Goal: Task Accomplishment & Management: Manage account settings

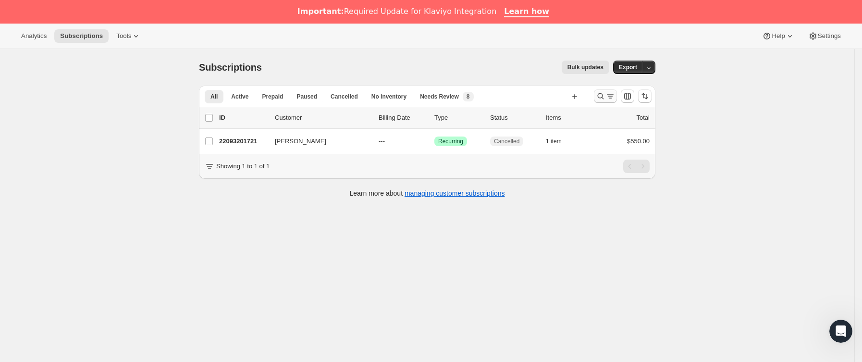
click at [600, 96] on icon "Buscar y filtrar resultados" at bounding box center [601, 96] width 10 height 10
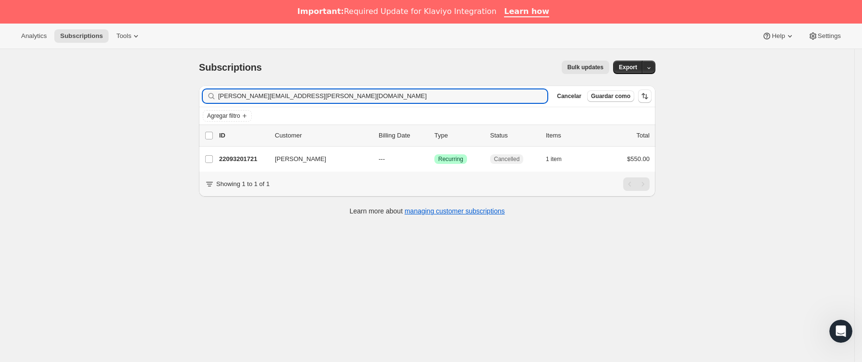
drag, startPoint x: 333, startPoint y: 99, endPoint x: 56, endPoint y: 84, distance: 277.7
click at [56, 84] on div "Subscriptions. Esta página está lista Subscriptions Bulk updates Más acciones B…" at bounding box center [427, 230] width 854 height 362
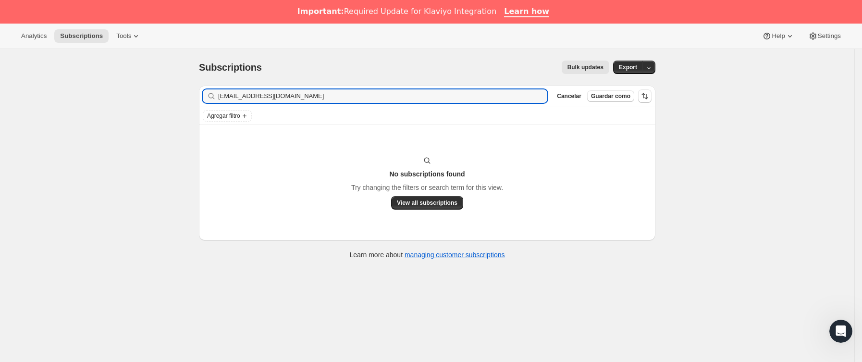
type input "[EMAIL_ADDRESS][DOMAIN_NAME]"
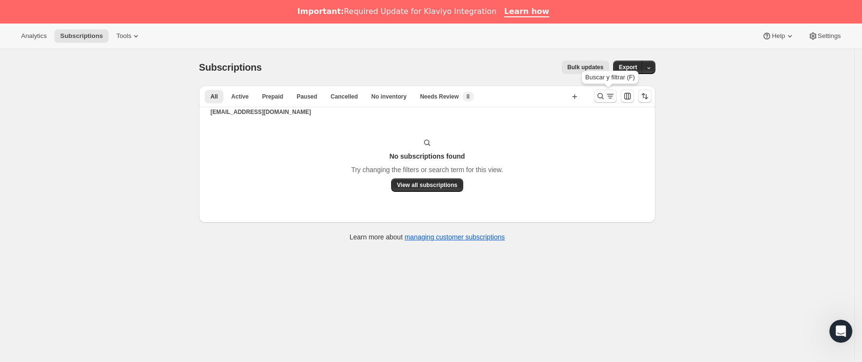
click at [610, 97] on icon "Buscar y filtrar resultados" at bounding box center [610, 96] width 10 height 10
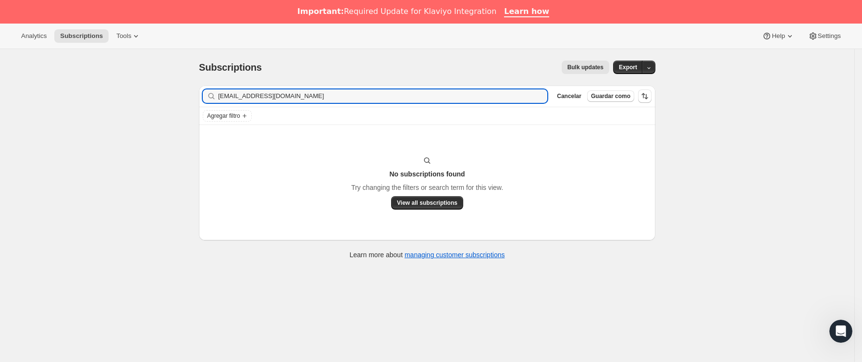
drag, startPoint x: 386, startPoint y: 93, endPoint x: 71, endPoint y: 94, distance: 315.7
click at [71, 94] on div "Subscriptions. Esta página está lista Subscriptions Bulk updates Más acciones B…" at bounding box center [427, 230] width 854 height 362
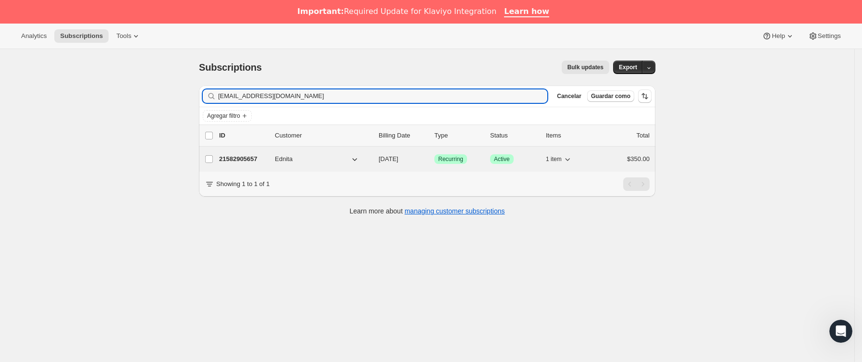
type input "niitamorales@gmail.com"
click at [266, 156] on p "21582905657" at bounding box center [243, 159] width 48 height 10
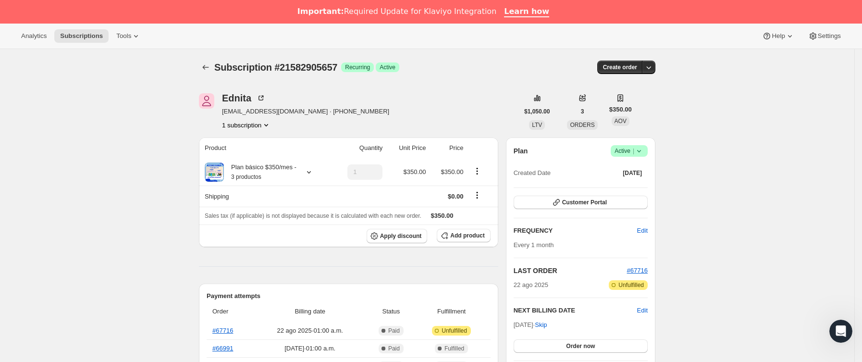
click at [644, 147] on icon at bounding box center [639, 151] width 10 height 10
click at [636, 180] on button "Cancel subscription" at bounding box center [633, 186] width 60 height 15
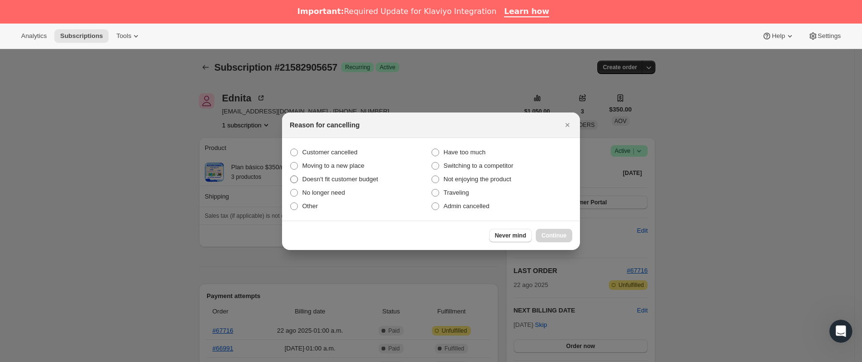
click at [313, 148] on span "Customer cancelled" at bounding box center [329, 151] width 55 height 7
click at [291, 148] on input "Customer cancelled" at bounding box center [290, 148] width 0 height 0
radio input "true"
click at [555, 234] on span "Continue" at bounding box center [554, 236] width 25 height 8
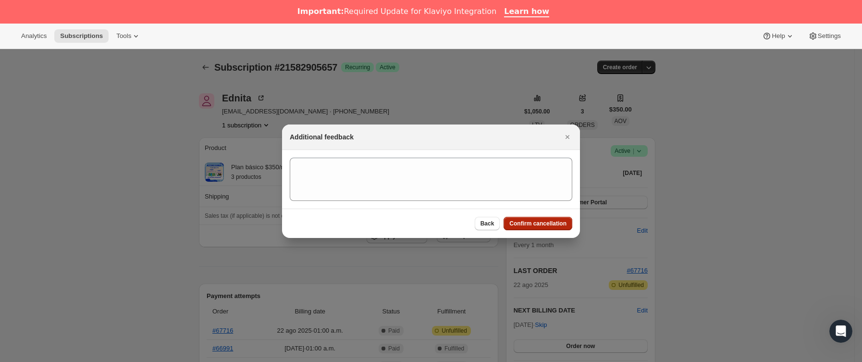
click at [548, 222] on span "Confirm cancellation" at bounding box center [537, 224] width 57 height 8
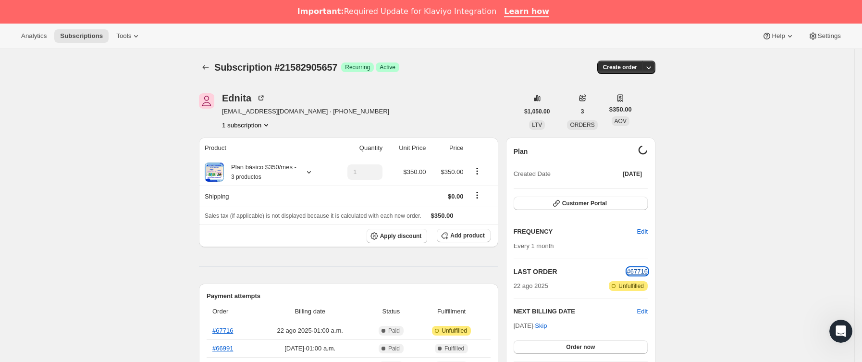
click at [643, 273] on span "#67716" at bounding box center [637, 271] width 21 height 7
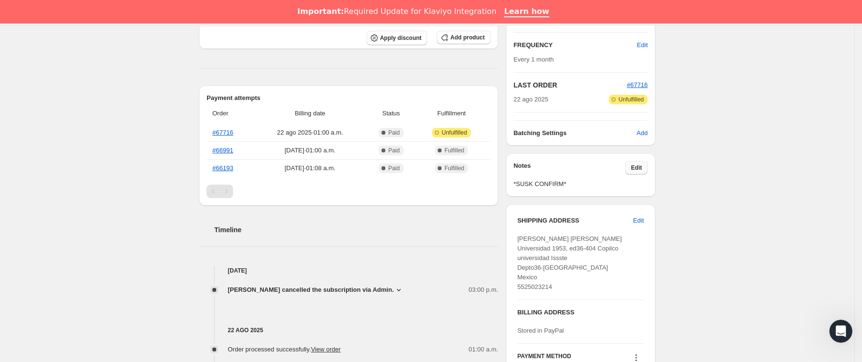
click at [637, 170] on span "Edit" at bounding box center [636, 168] width 11 height 8
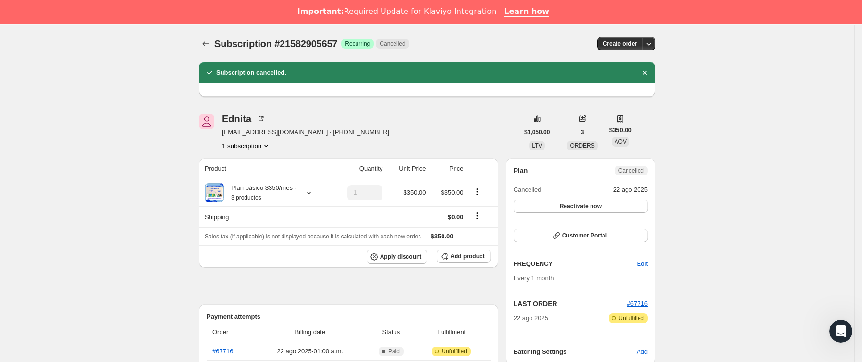
scroll to position [242, 0]
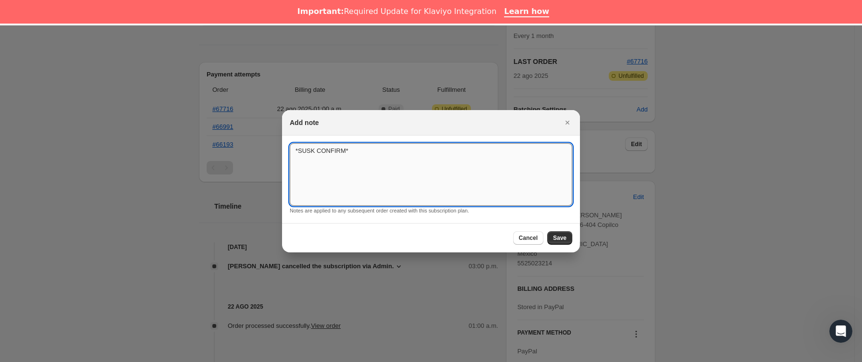
click at [450, 159] on textarea "*SUSK CONFIRM*" at bounding box center [431, 174] width 283 height 62
click at [462, 166] on textarea "*SUSK CONFIRM* no me llegío" at bounding box center [431, 174] width 283 height 62
type textarea "*SUSK CONFIRM* no me llegó la orden,/ sin respuesta"
click at [561, 232] on button "Save" at bounding box center [559, 237] width 25 height 13
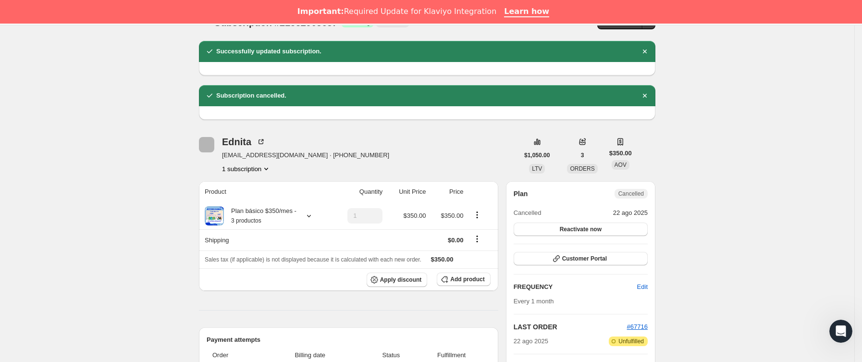
scroll to position [26, 0]
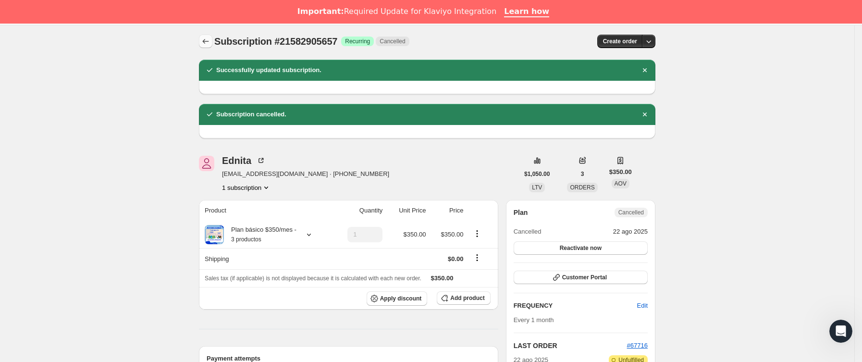
click at [206, 42] on icon "Subscriptions" at bounding box center [206, 42] width 10 height 10
